Goal: Find specific page/section: Find specific page/section

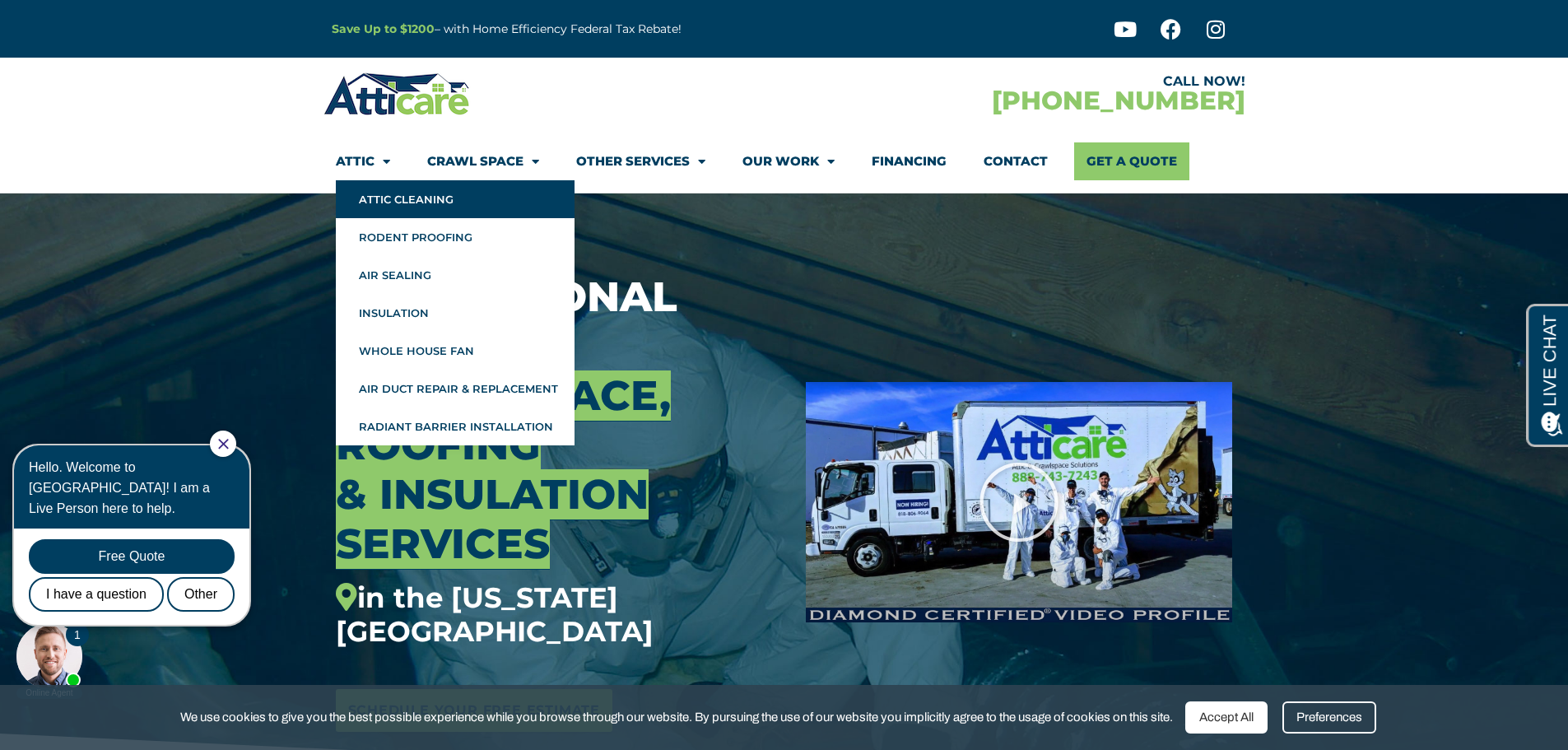
click at [394, 202] on link "Attic Cleaning" at bounding box center [455, 199] width 239 height 38
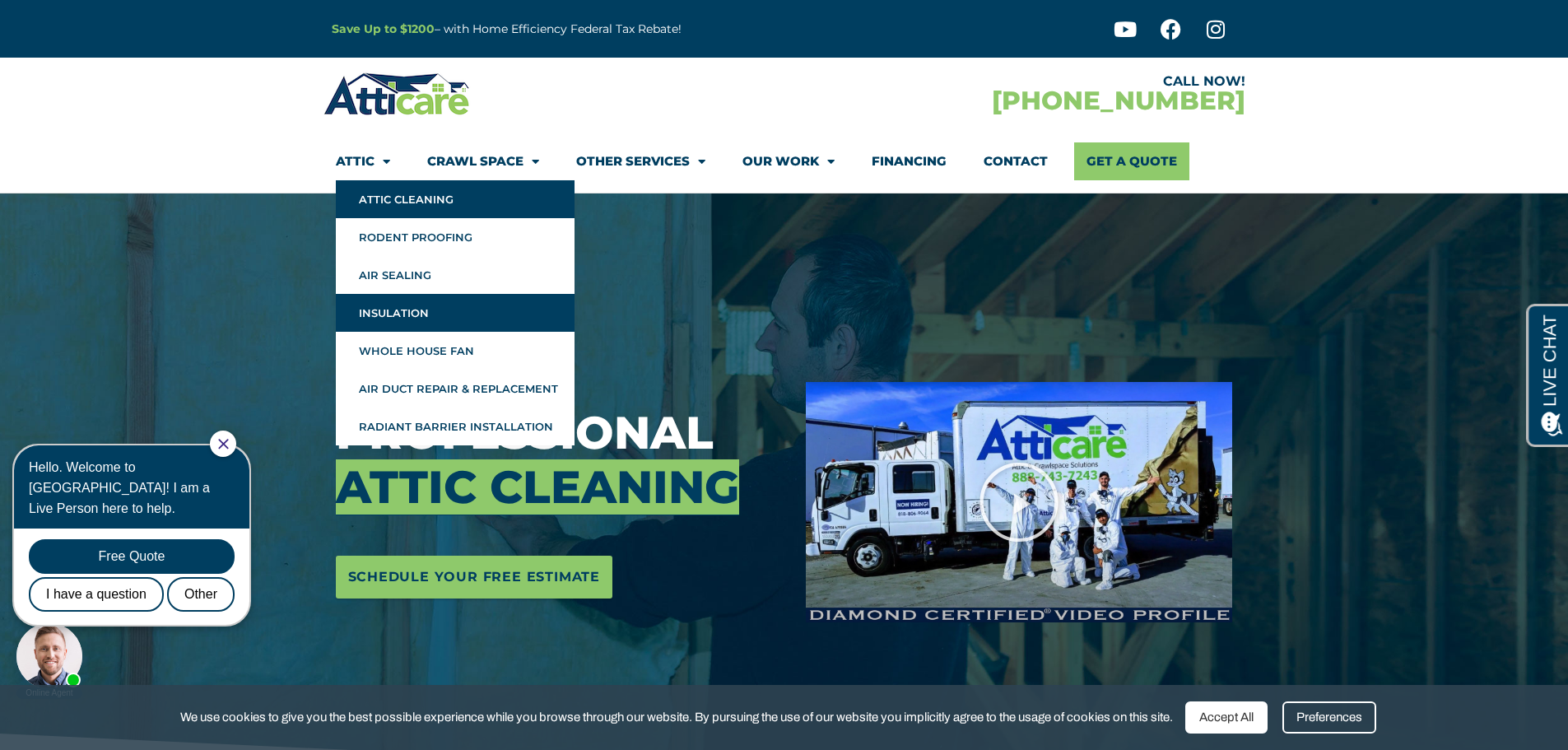
click at [455, 315] on link "Insulation" at bounding box center [455, 312] width 239 height 38
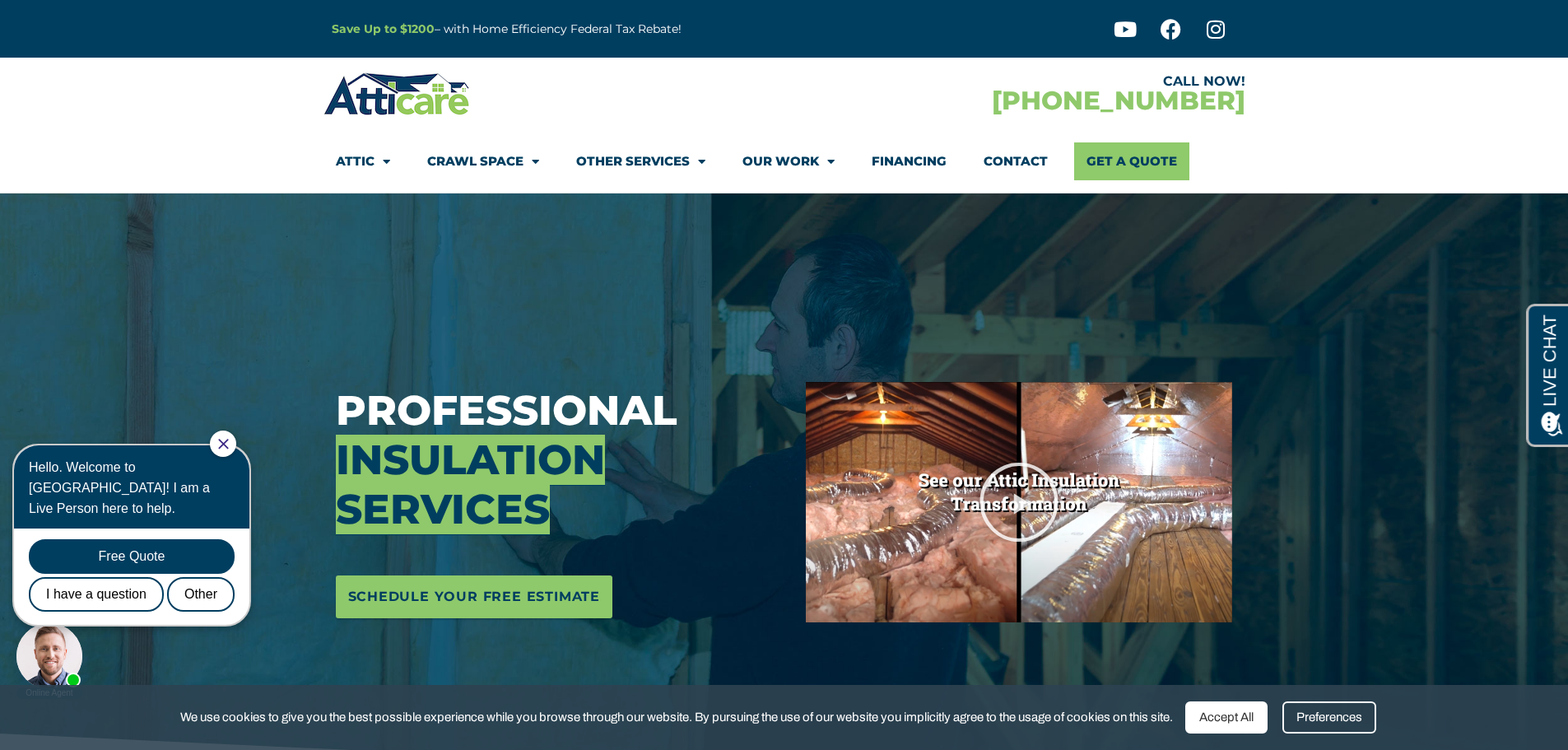
click at [229, 442] on icon "Close Chat" at bounding box center [223, 443] width 10 height 10
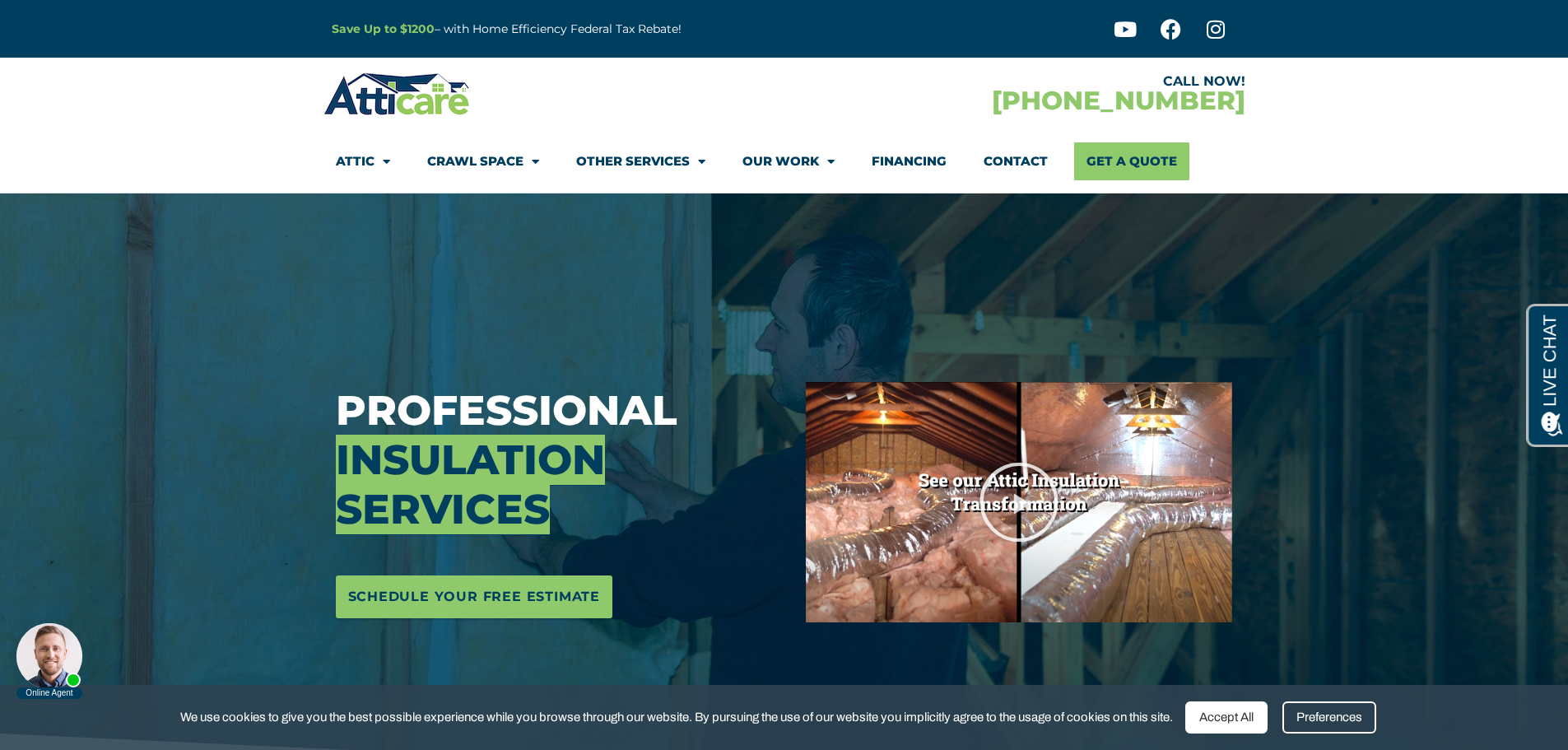
click at [419, 30] on strong "Save Up to $1200" at bounding box center [384, 29] width 103 height 15
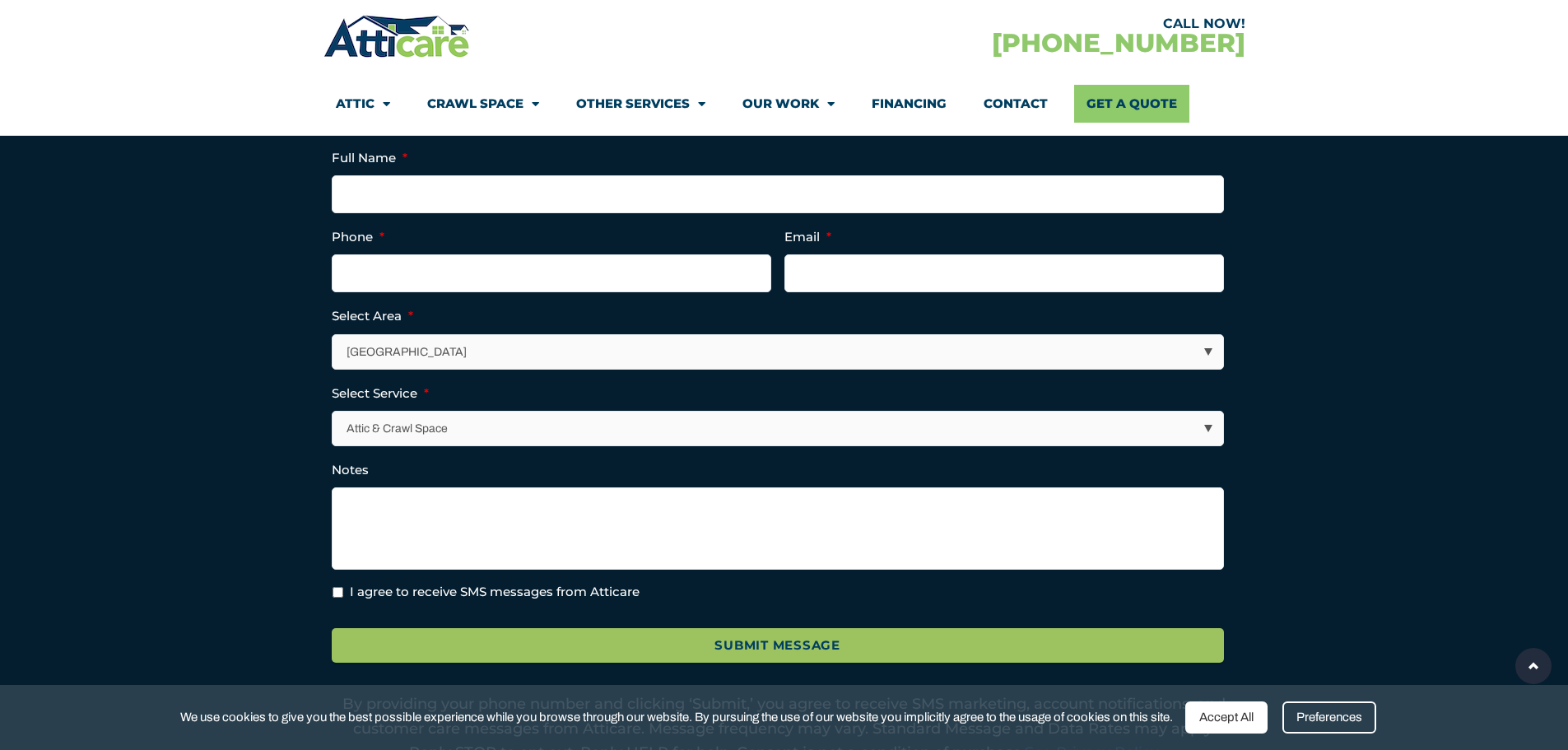
scroll to position [494, 0]
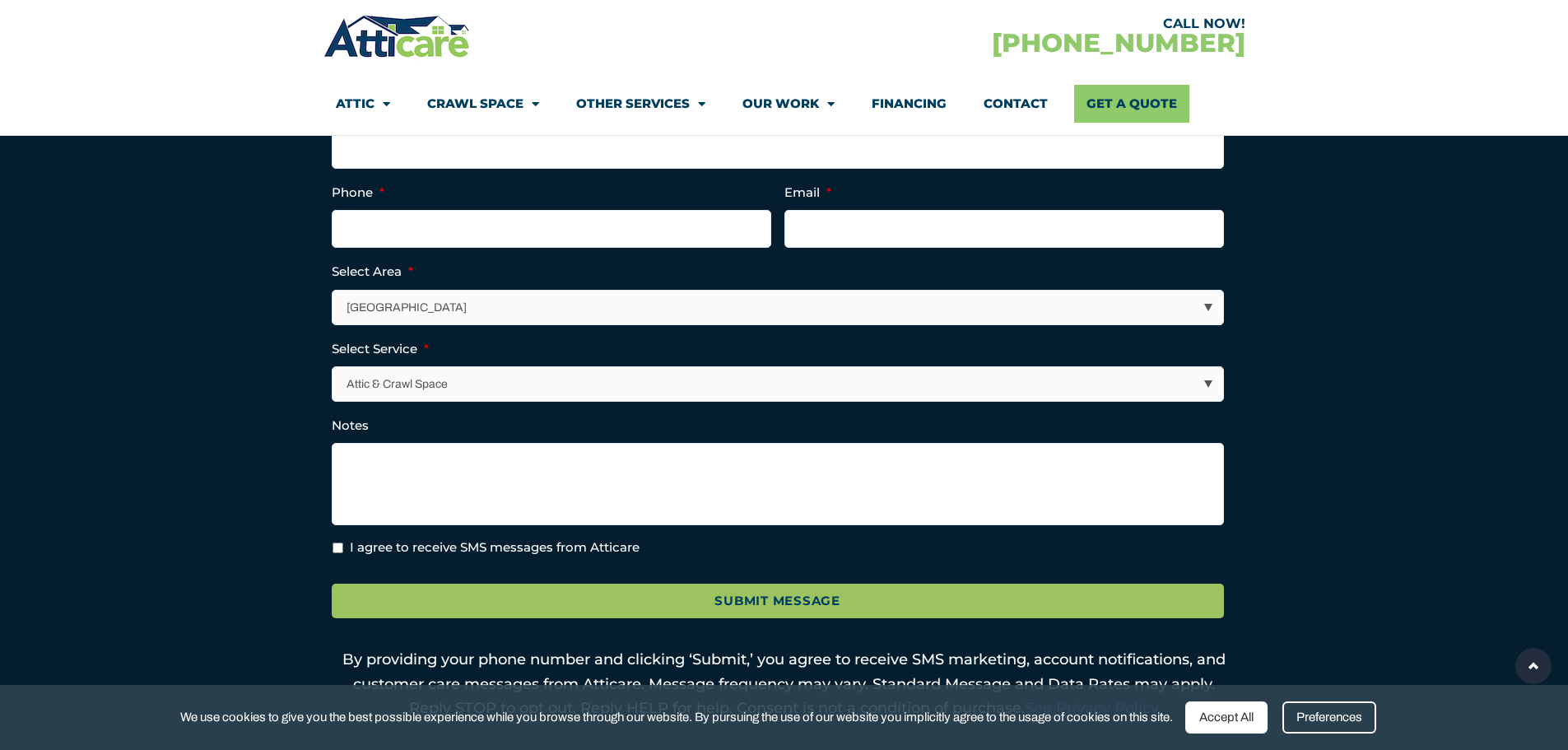
click at [1213, 383] on select "Attic & Crawl Space Insulation Roofing Solar Energy Other Services" at bounding box center [778, 383] width 891 height 34
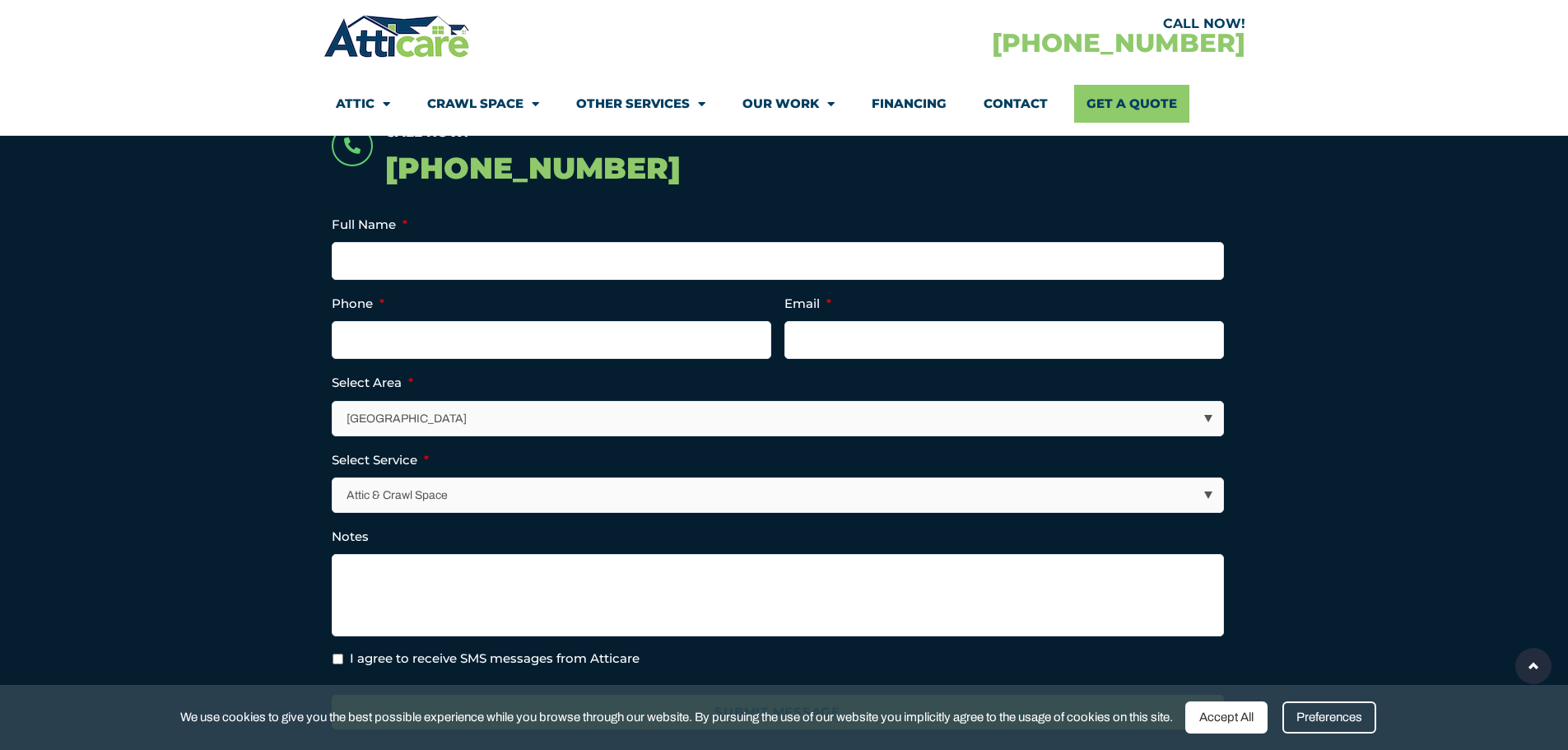
scroll to position [412, 0]
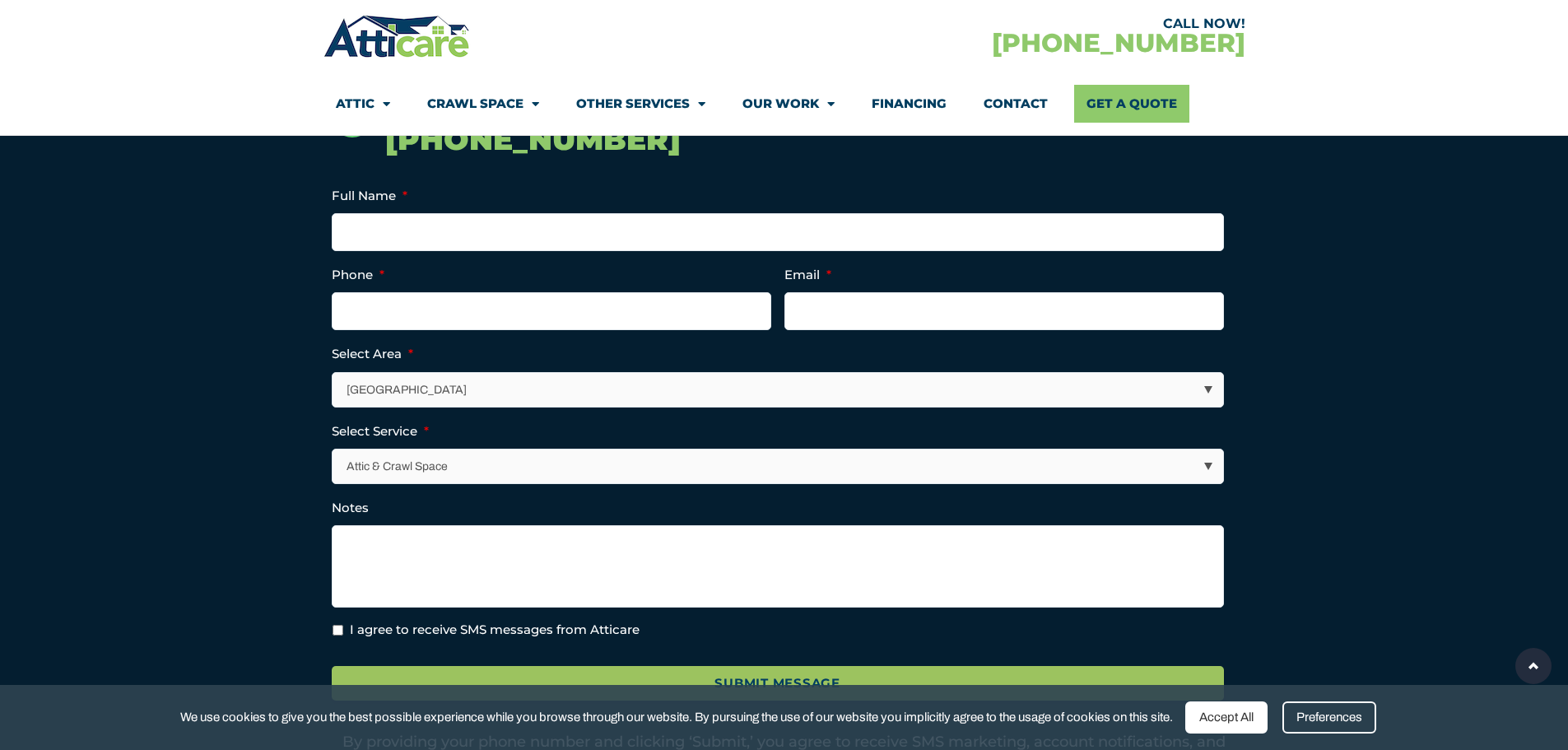
click at [1214, 386] on select "Los Angeles Area San Francisco Bay Area New Jersey / New York Area Other Areas" at bounding box center [778, 390] width 891 height 34
select select "[US_STATE] / [US_STATE][GEOGRAPHIC_DATA]"
click at [333, 373] on select "Los Angeles Area San Francisco Bay Area New Jersey / New York Area Other Areas" at bounding box center [778, 390] width 891 height 34
